Goal: Find specific page/section: Find specific page/section

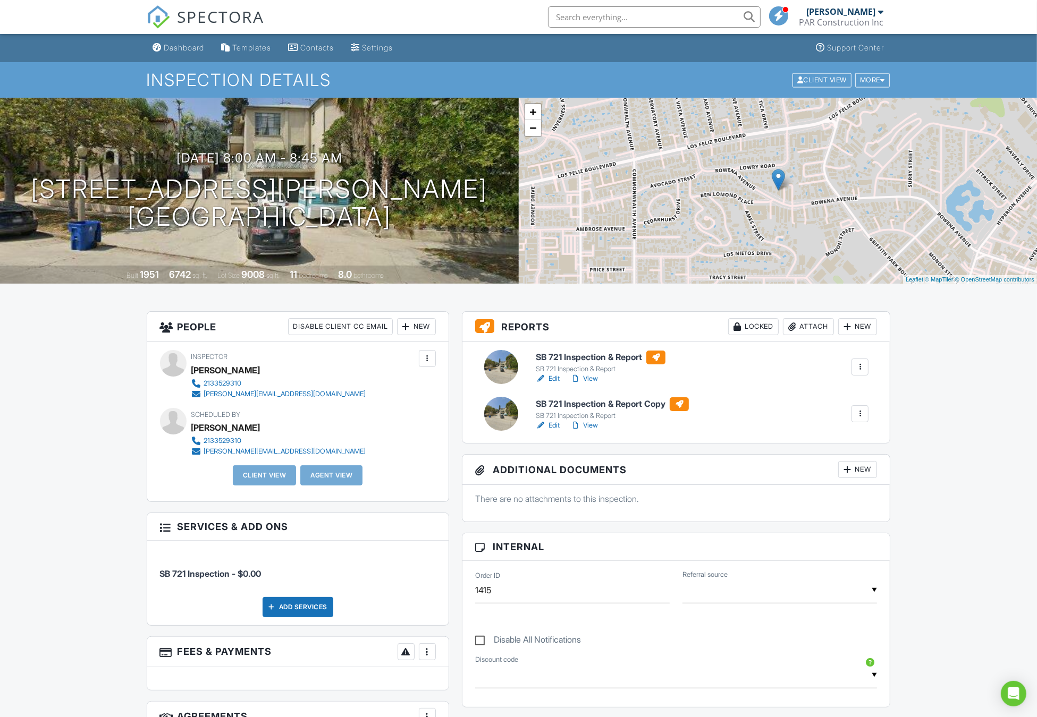
click at [551, 380] on link "Edit" at bounding box center [548, 379] width 24 height 11
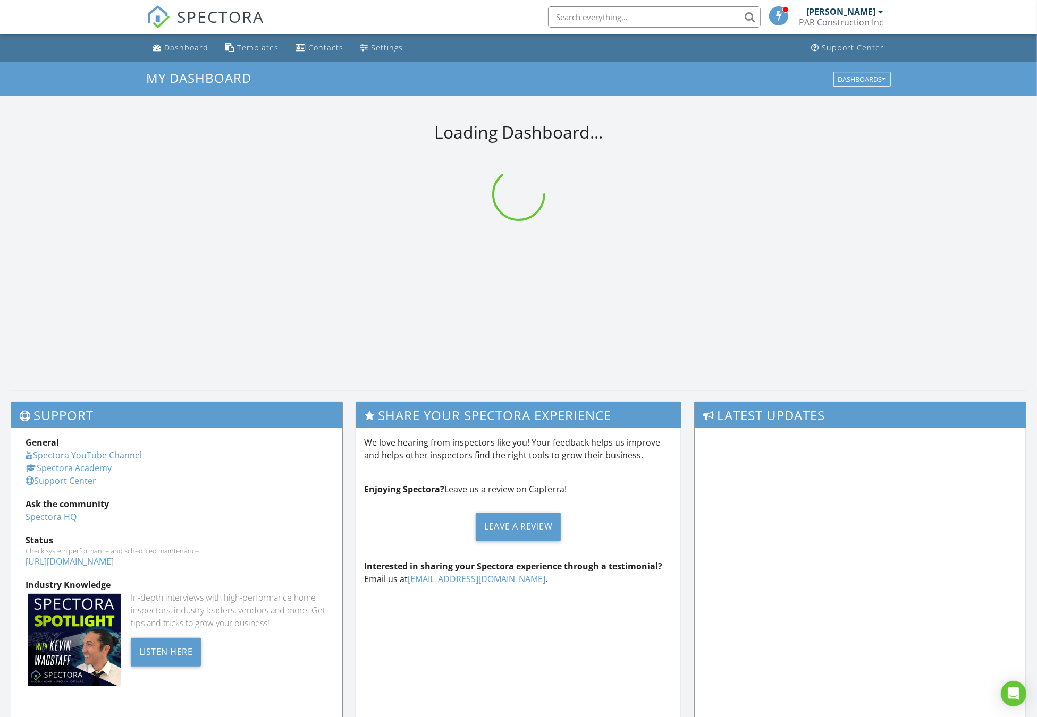
click at [552, 22] on input "text" at bounding box center [654, 16] width 213 height 21
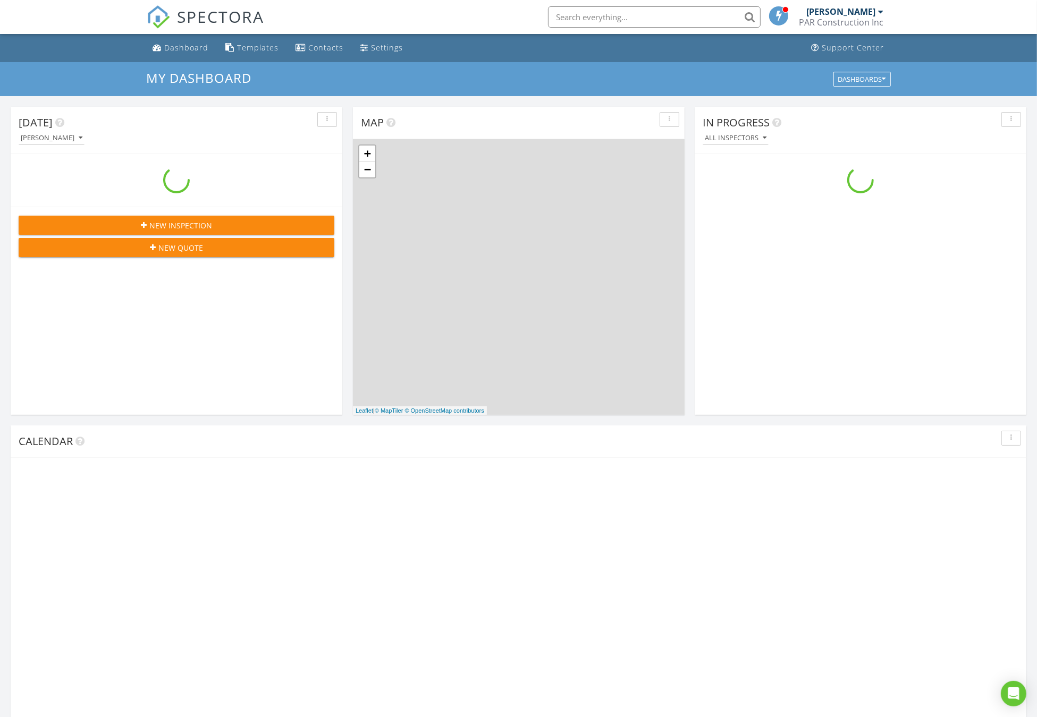
scroll to position [967, 1037]
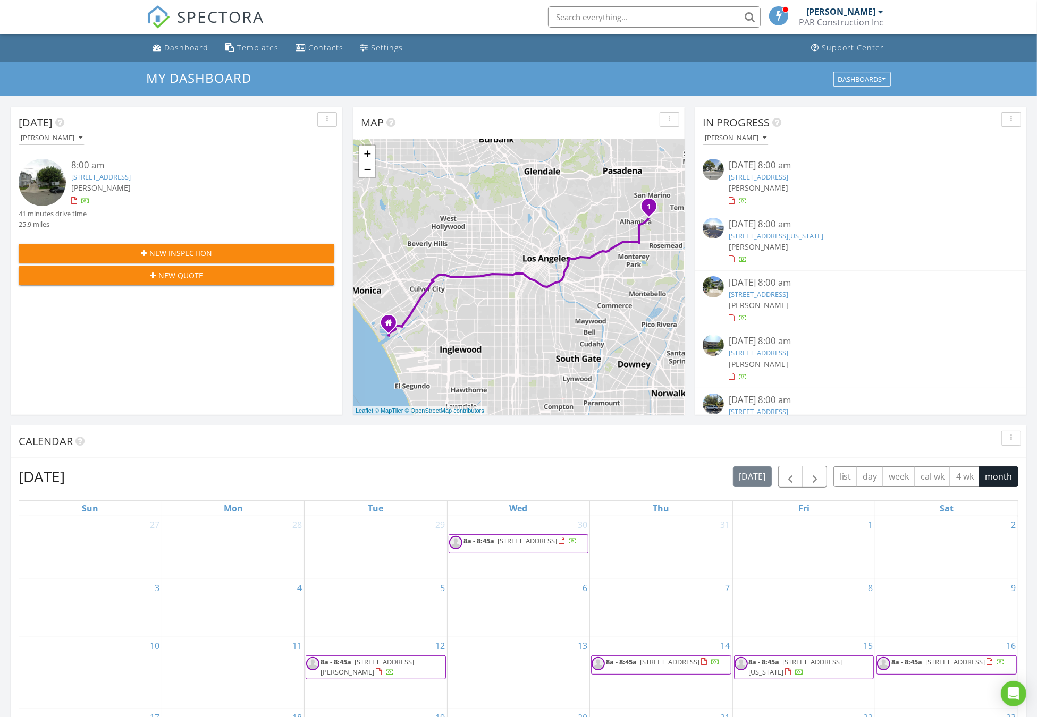
click at [696, 23] on input "text" at bounding box center [654, 16] width 213 height 21
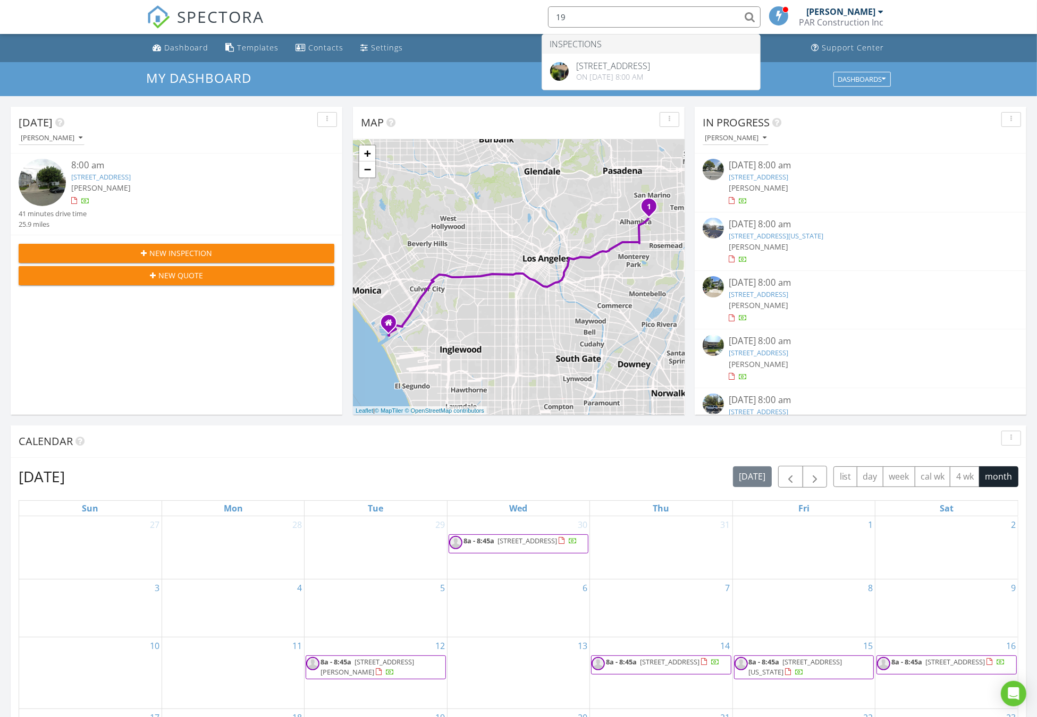
type input "1"
type input "1207"
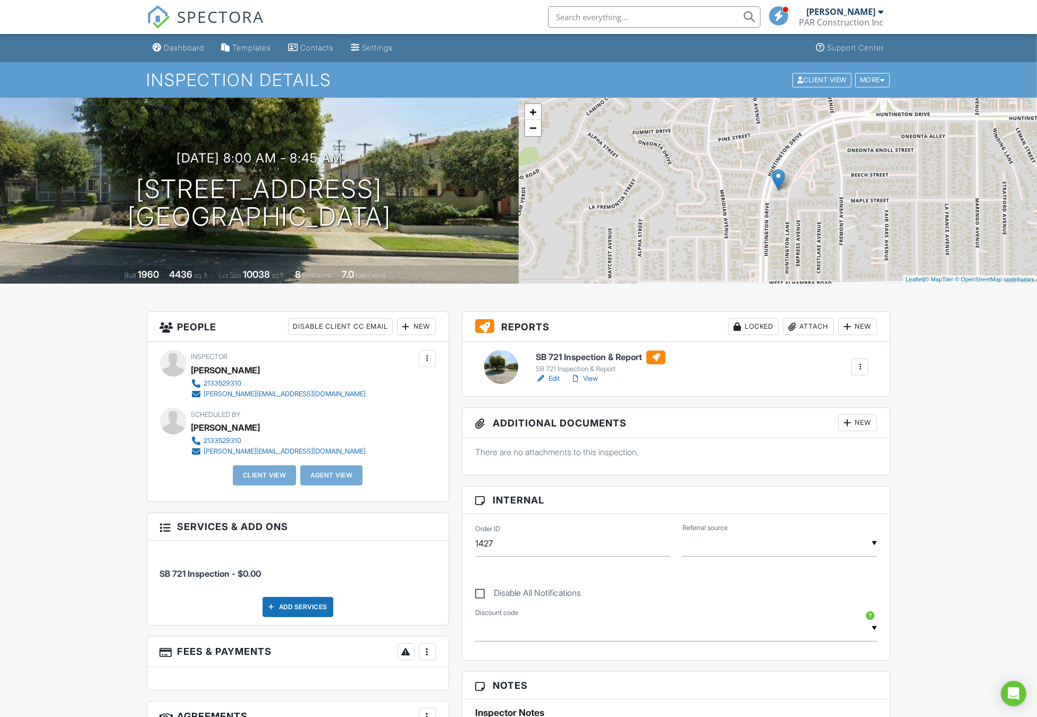
click at [600, 20] on input "text" at bounding box center [654, 16] width 213 height 21
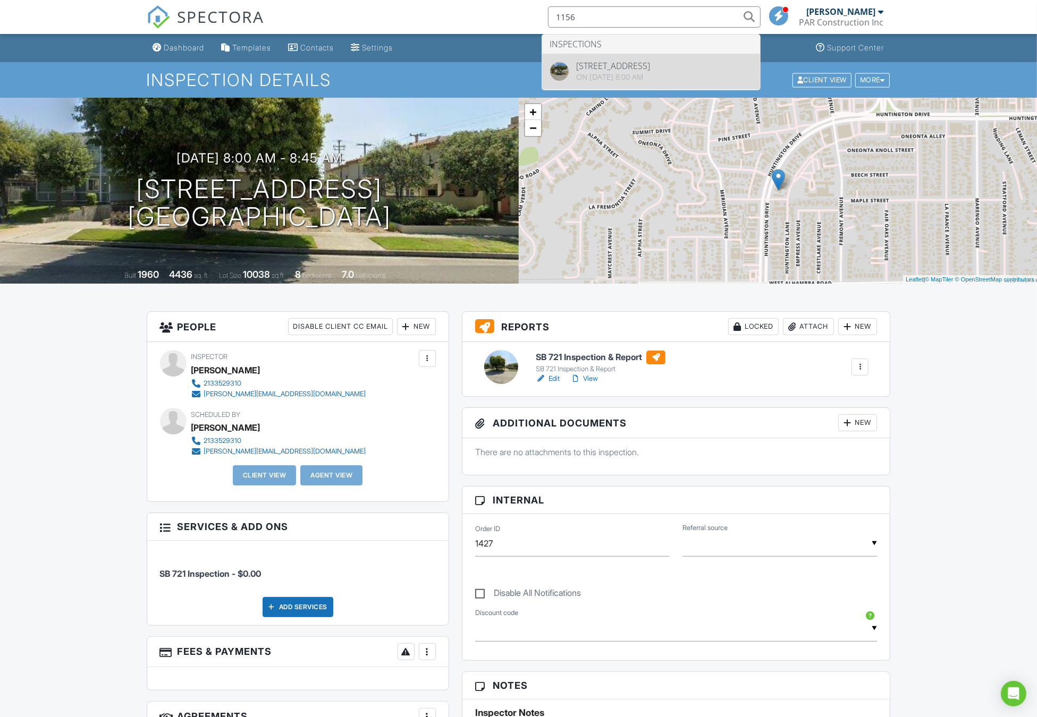
type input "1156"
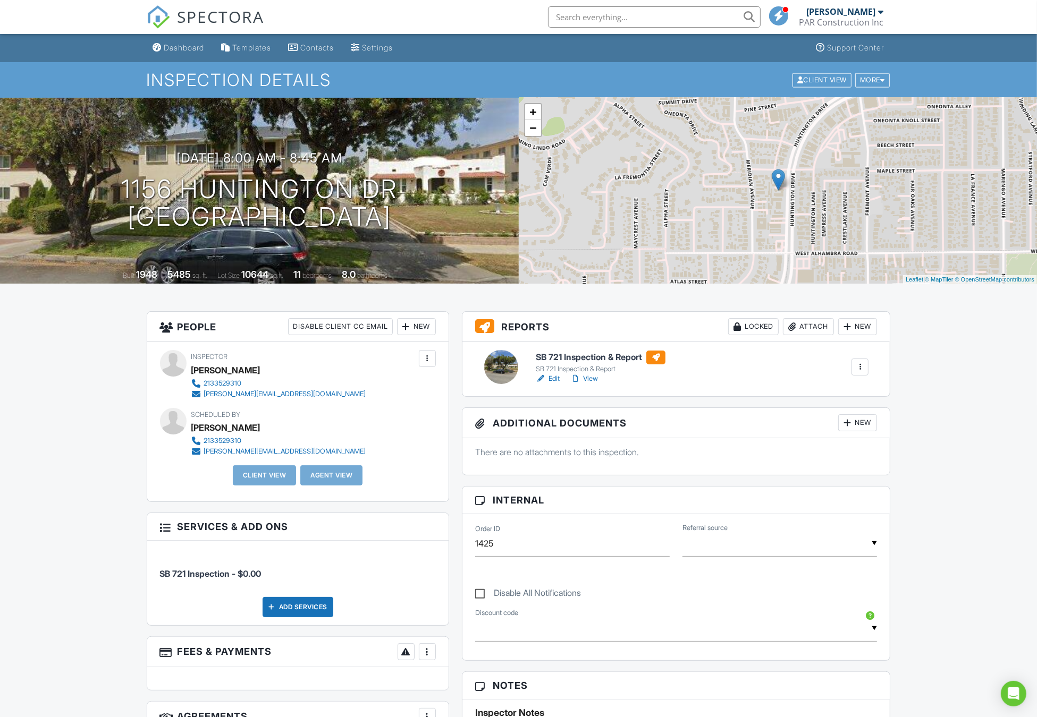
click at [547, 376] on link "Edit" at bounding box center [548, 379] width 24 height 11
